Goal: Transaction & Acquisition: Purchase product/service

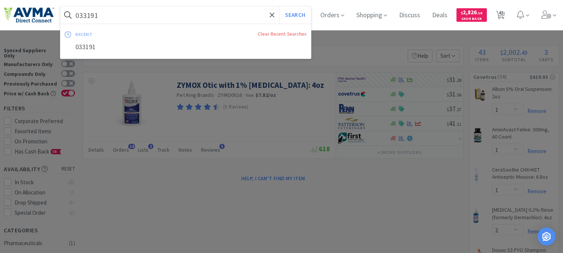
select select "1"
select select "2"
select select "1"
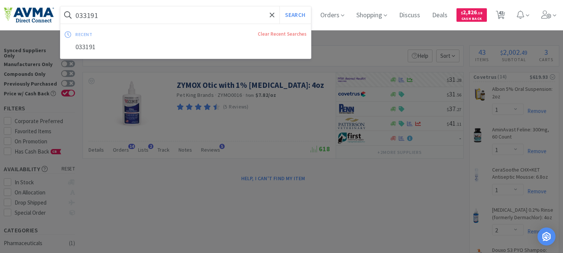
select select "2"
select select "5"
select select "1"
select select "8"
select select "5"
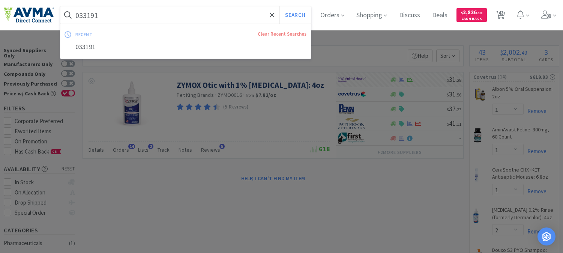
select select "2"
select select "1"
select select "12"
select select "1"
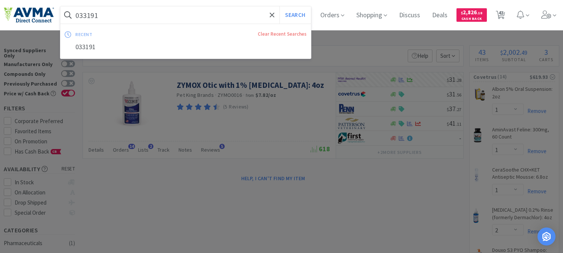
select select "2"
select select "1"
select select "2"
select select "1"
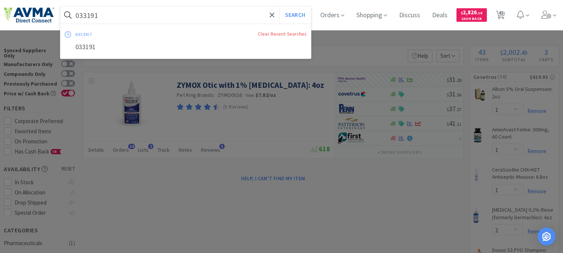
select select "1"
select select "4"
select select "1"
select select "15"
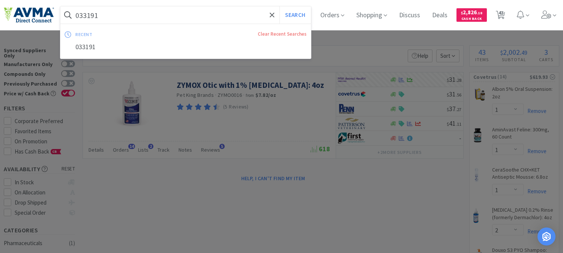
select select "1"
select select "6"
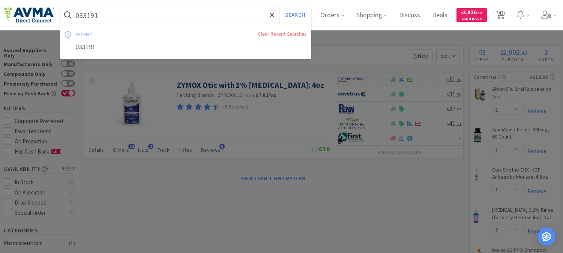
select select "2"
select select "1"
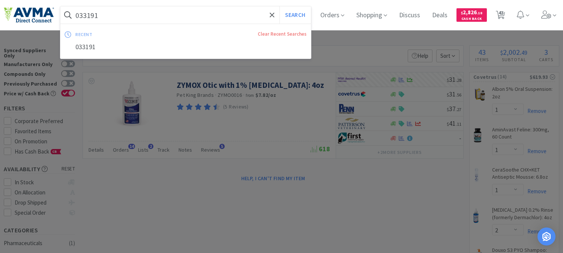
select select "3"
select select "1"
select select "2"
select select "1"
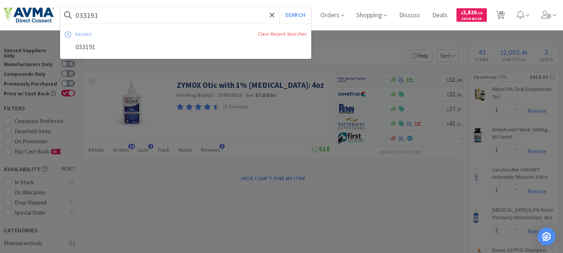
select select "1"
select select "5"
click at [126, 17] on input "033191" at bounding box center [185, 14] width 250 height 17
click at [124, 17] on input "033191" at bounding box center [185, 14] width 250 height 17
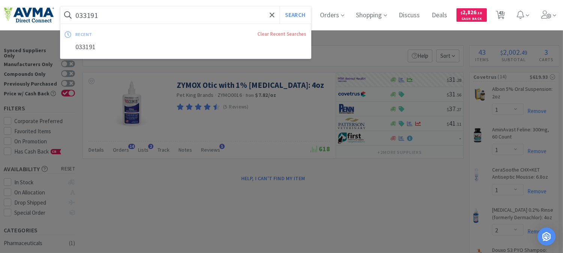
click at [79, 16] on input "033191" at bounding box center [185, 14] width 250 height 17
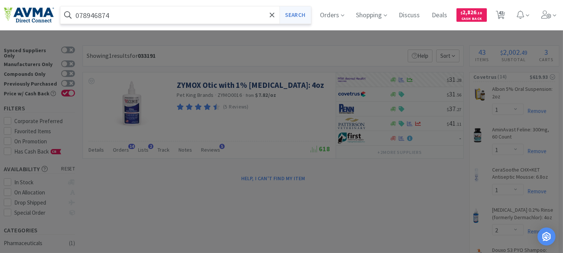
type input "078946874"
click at [302, 15] on button "Search" at bounding box center [294, 14] width 31 height 17
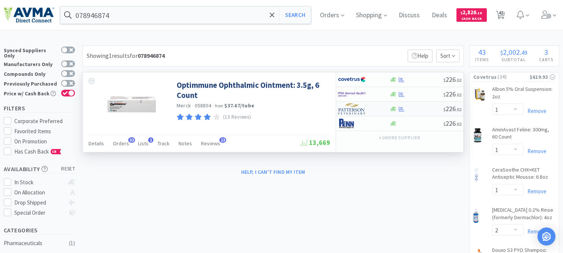
click at [357, 110] on img at bounding box center [352, 108] width 28 height 11
select select "1"
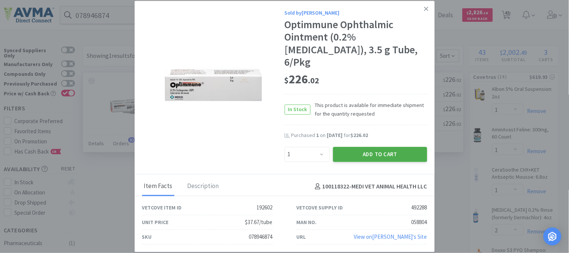
click at [373, 149] on button "Add to Cart" at bounding box center [380, 154] width 94 height 15
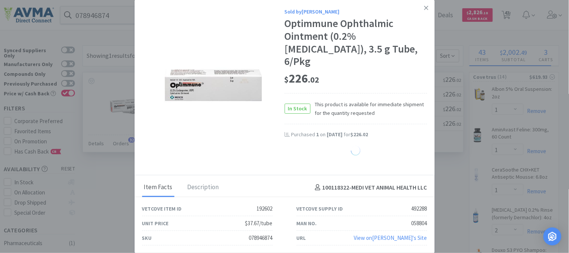
select select "1"
select select "5"
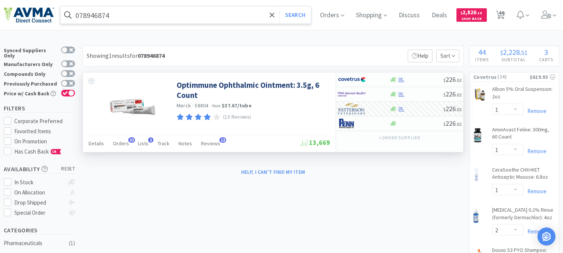
click at [113, 15] on input "078946874" at bounding box center [185, 14] width 250 height 17
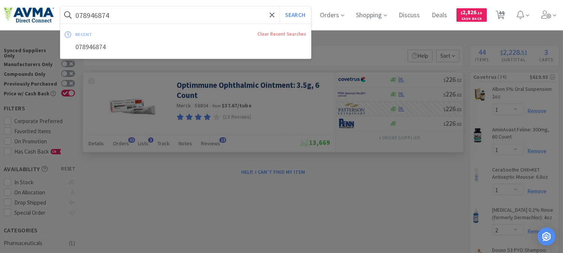
paste input "37160"
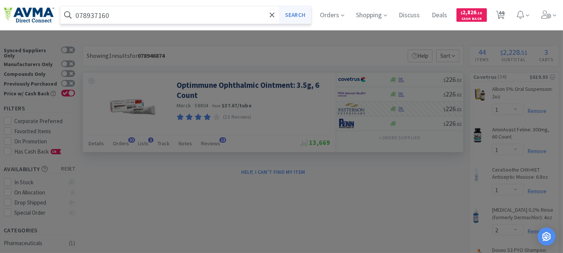
type input "078937160"
click at [297, 13] on button "Search" at bounding box center [294, 14] width 31 height 17
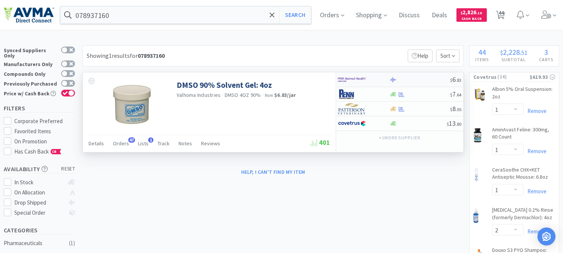
click at [351, 79] on img at bounding box center [352, 79] width 28 height 11
select select "12"
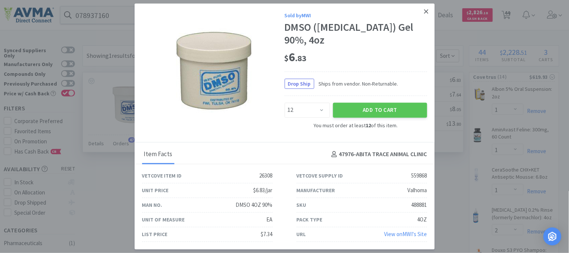
click at [426, 11] on icon at bounding box center [426, 11] width 4 height 4
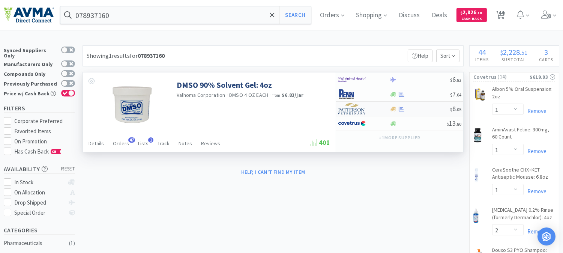
click at [350, 110] on img at bounding box center [352, 108] width 28 height 11
select select "1"
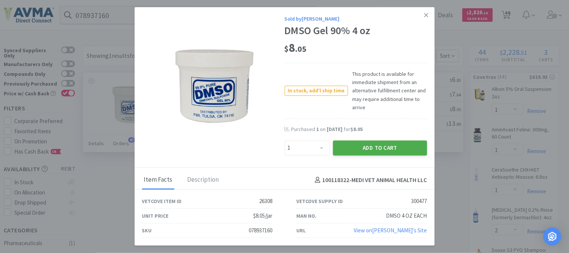
click at [368, 147] on button "Add to Cart" at bounding box center [380, 147] width 94 height 15
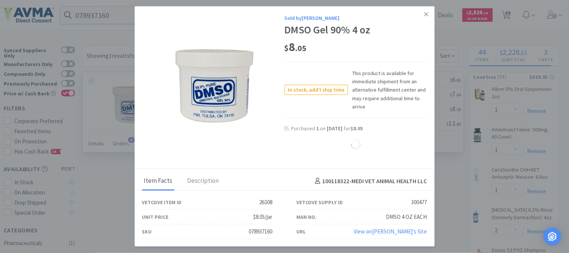
select select "1"
select select "3"
select select "1"
select select "2"
select select "1"
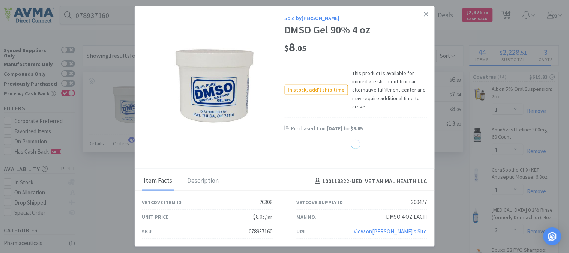
select select "5"
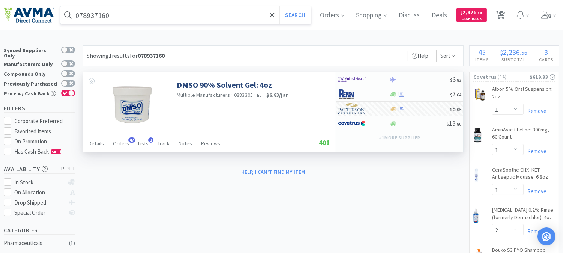
click at [168, 14] on input "078937160" at bounding box center [185, 14] width 250 height 17
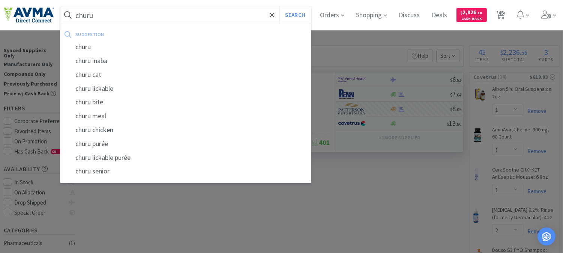
type input "churu"
click at [279, 6] on button "Search" at bounding box center [294, 14] width 31 height 17
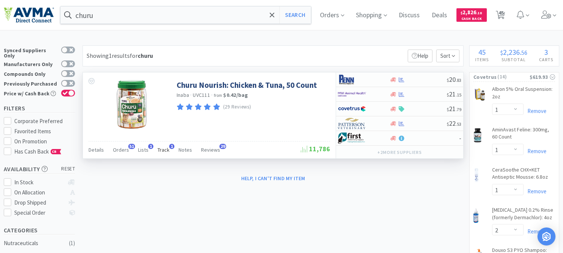
click at [162, 148] on span "Track" at bounding box center [163, 149] width 12 height 7
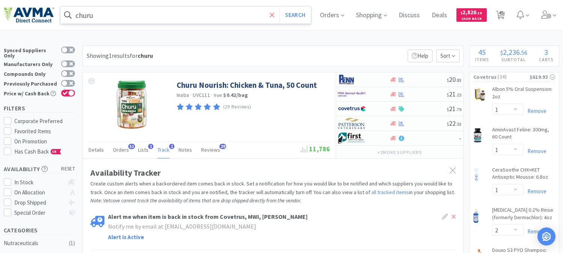
click at [274, 15] on icon at bounding box center [272, 14] width 4 height 4
click at [332, 46] on div at bounding box center [281, 126] width 563 height 253
